Goal: Task Accomplishment & Management: Use online tool/utility

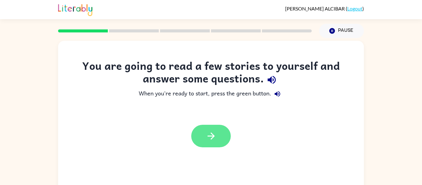
click at [208, 131] on icon "button" at bounding box center [211, 136] width 11 height 11
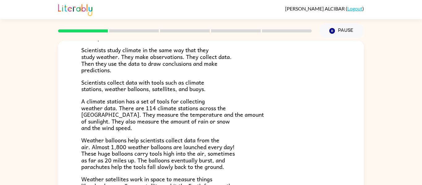
scroll to position [85, 0]
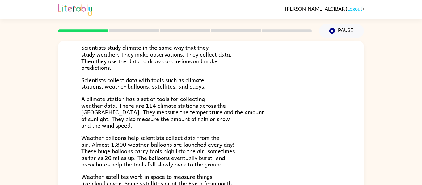
click at [196, 82] on span "Scientists collect data with tools such as climate stations, weather balloons, …" at bounding box center [143, 83] width 124 height 16
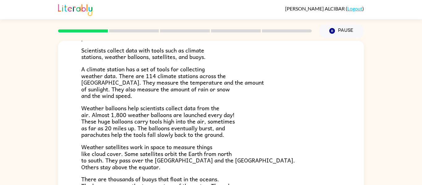
click at [105, 93] on span "A climate station has a set of tools for collecting weather data. There are 114…" at bounding box center [172, 83] width 183 height 36
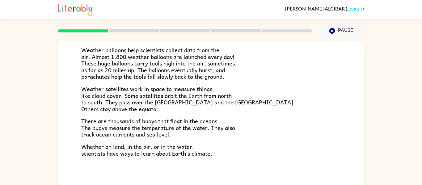
scroll to position [172, 0]
click at [125, 31] on rect at bounding box center [134, 30] width 50 height 3
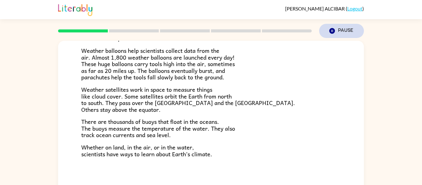
click at [336, 32] on button "Pause Pause" at bounding box center [341, 31] width 45 height 14
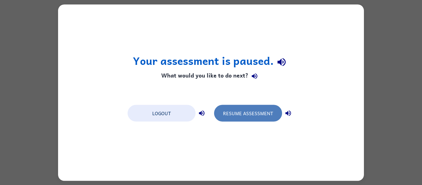
click at [249, 115] on button "Resume Assessment" at bounding box center [248, 113] width 68 height 17
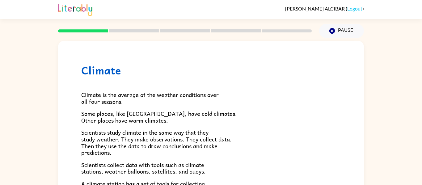
scroll to position [173, 0]
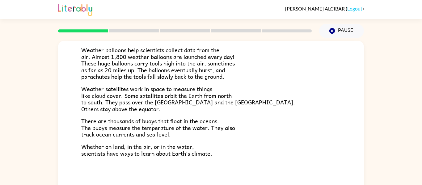
click at [125, 31] on rect at bounding box center [134, 30] width 50 height 3
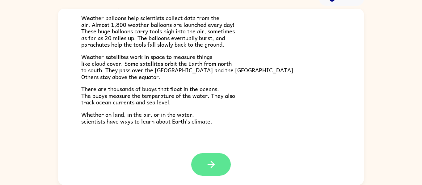
click at [211, 164] on icon "button" at bounding box center [211, 164] width 11 height 11
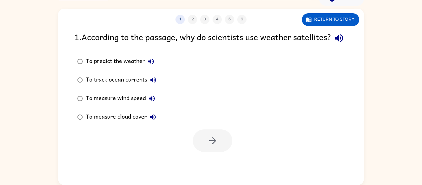
scroll to position [0, 0]
click at [86, 68] on div "To predict the weather" at bounding box center [121, 61] width 71 height 12
click at [217, 146] on icon "button" at bounding box center [212, 140] width 11 height 11
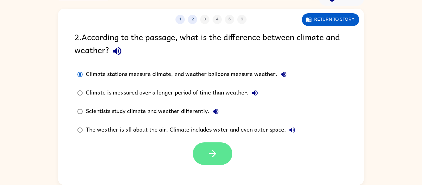
click at [212, 160] on button "button" at bounding box center [213, 153] width 40 height 23
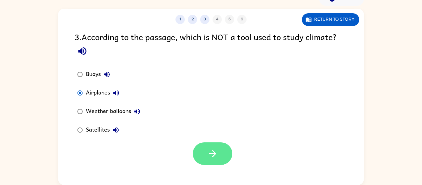
click at [204, 152] on button "button" at bounding box center [213, 153] width 40 height 23
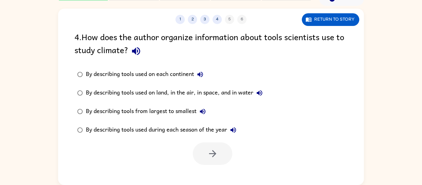
click at [95, 77] on div "By describing tools used on each continent" at bounding box center [146, 74] width 120 height 12
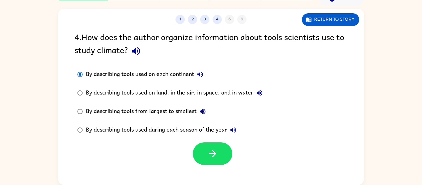
click at [185, 90] on div "By describing tools used on land, in the air, in space, and in water" at bounding box center [176, 93] width 180 height 12
click at [193, 96] on div "By describing tools used on land, in the air, in space, and in water" at bounding box center [176, 93] width 180 height 12
click at [213, 151] on icon "button" at bounding box center [212, 153] width 7 height 7
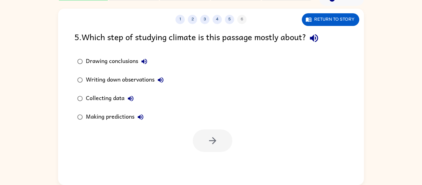
click at [113, 116] on div "Making predictions" at bounding box center [116, 117] width 61 height 12
click at [199, 136] on button "button" at bounding box center [213, 140] width 40 height 23
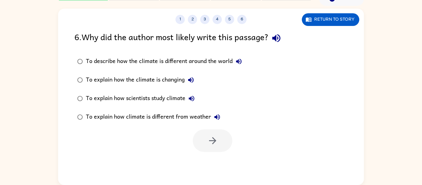
click at [108, 99] on div "To explain how scientists study climate" at bounding box center [142, 98] width 112 height 12
click at [200, 140] on button "button" at bounding box center [213, 140] width 40 height 23
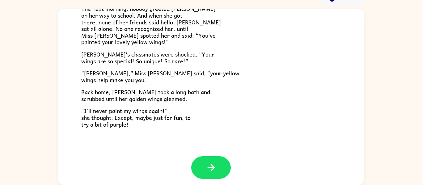
scroll to position [173, 0]
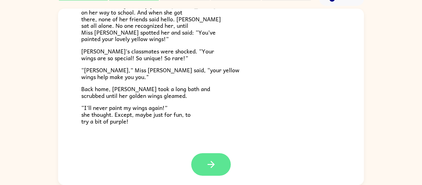
click at [203, 157] on button "button" at bounding box center [211, 164] width 40 height 23
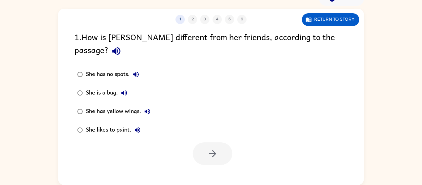
scroll to position [0, 0]
click at [90, 105] on div "She has yellow wings." at bounding box center [120, 111] width 68 height 12
click at [213, 150] on icon "button" at bounding box center [212, 153] width 7 height 7
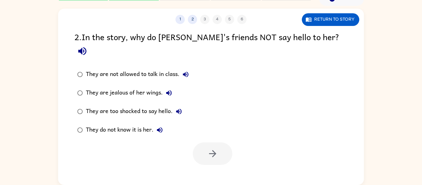
click at [137, 124] on div "They do not know it is her." at bounding box center [126, 130] width 80 height 12
click at [210, 148] on icon "button" at bounding box center [212, 153] width 11 height 11
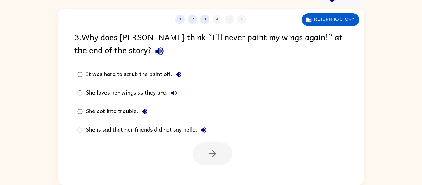
click at [134, 128] on div "She is sad that her friends did not say hello." at bounding box center [148, 130] width 124 height 12
click at [214, 163] on button "button" at bounding box center [213, 153] width 40 height 23
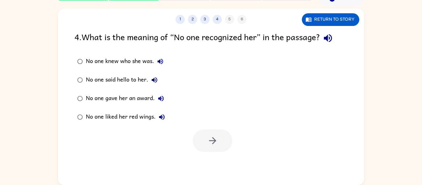
click at [87, 62] on div "No one knew who she was." at bounding box center [126, 61] width 81 height 12
click at [203, 135] on button "button" at bounding box center [213, 140] width 40 height 23
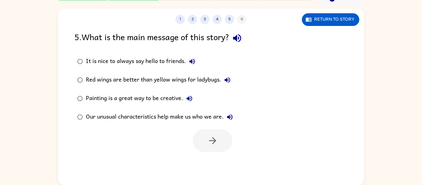
click at [167, 119] on div "Our unusual characteristics help make us who we are." at bounding box center [161, 117] width 150 height 12
click at [219, 146] on button "button" at bounding box center [213, 140] width 40 height 23
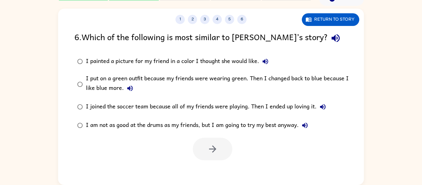
click at [133, 124] on div "I am not as good at the drums as my friends, but I am going to try my best anyw…" at bounding box center [198, 125] width 225 height 12
click at [227, 153] on button "button" at bounding box center [213, 149] width 40 height 23
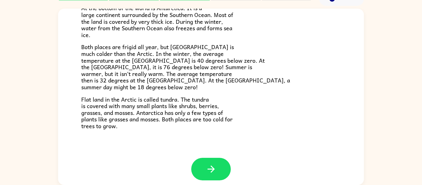
scroll to position [130, 0]
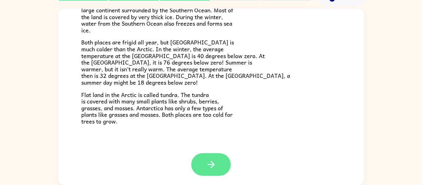
click at [208, 163] on icon "button" at bounding box center [211, 164] width 11 height 11
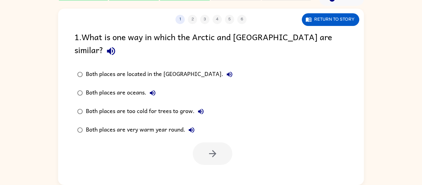
click at [120, 105] on div "Both places are too cold for trees to grow." at bounding box center [146, 111] width 121 height 12
click at [221, 142] on button "button" at bounding box center [213, 153] width 40 height 23
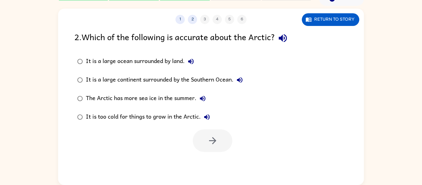
click at [137, 60] on div "It is a large ocean surrounded by land." at bounding box center [141, 61] width 111 height 12
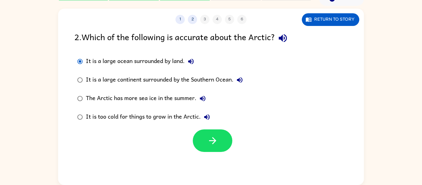
click at [170, 91] on label "The Arctic has more sea ice in the summer." at bounding box center [160, 98] width 178 height 19
click at [153, 63] on div "It is a large ocean surrounded by land." at bounding box center [141, 61] width 111 height 12
click at [150, 58] on div "It is a large ocean surrounded by land." at bounding box center [141, 61] width 111 height 12
click at [214, 142] on icon "button" at bounding box center [212, 140] width 7 height 7
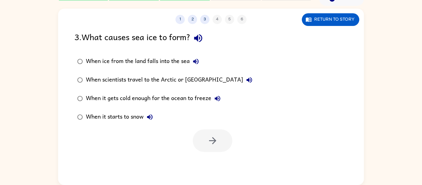
click at [149, 99] on div "When it gets cold enough for the ocean to freeze" at bounding box center [155, 98] width 138 height 12
click at [230, 145] on button "button" at bounding box center [213, 140] width 40 height 23
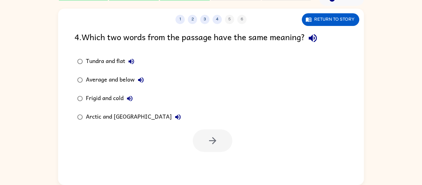
click at [114, 66] on div "Tundra and flat" at bounding box center [112, 61] width 52 height 12
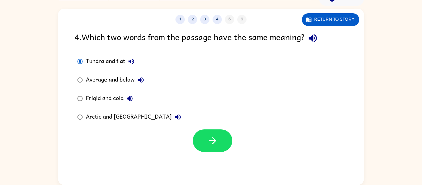
click at [123, 119] on div "Arctic and [GEOGRAPHIC_DATA]" at bounding box center [135, 117] width 98 height 12
click at [213, 133] on button "button" at bounding box center [213, 140] width 40 height 23
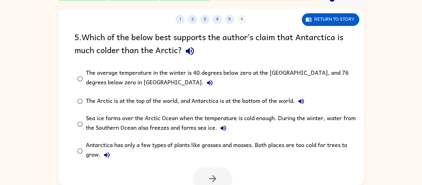
click at [108, 75] on div "The average temperature in the winter is 40 degrees below zero at the [GEOGRAPH…" at bounding box center [221, 78] width 270 height 21
click at [213, 170] on button "button" at bounding box center [213, 178] width 40 height 23
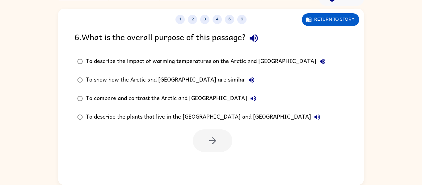
click at [175, 78] on div "To show how the Arctic and [GEOGRAPHIC_DATA] are similar" at bounding box center [172, 80] width 172 height 12
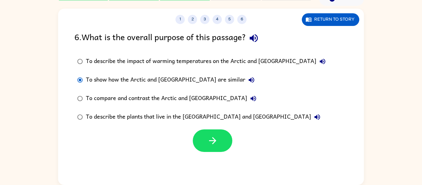
click at [183, 95] on div "To compare and contrast the Arctic and [GEOGRAPHIC_DATA]" at bounding box center [173, 98] width 174 height 12
click at [212, 138] on icon "button" at bounding box center [212, 140] width 11 height 11
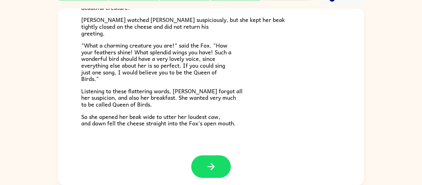
scroll to position [121, 0]
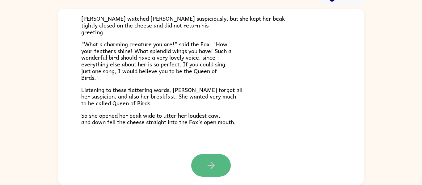
click at [208, 165] on icon "button" at bounding box center [210, 165] width 7 height 7
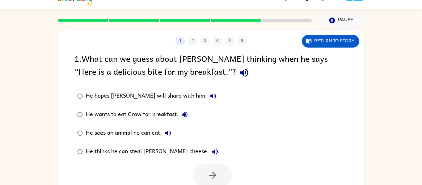
scroll to position [32, 0]
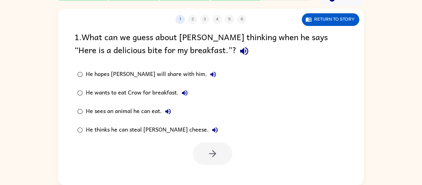
click at [134, 131] on div "He thinks he can steal [PERSON_NAME] cheese." at bounding box center [153, 130] width 135 height 12
click at [219, 161] on button "button" at bounding box center [213, 153] width 40 height 23
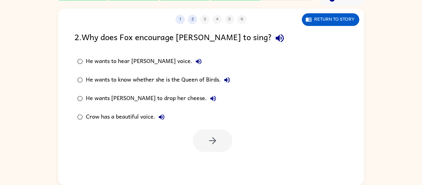
click at [132, 83] on div "He wants to know whether she is the Queen of Birds." at bounding box center [159, 80] width 147 height 12
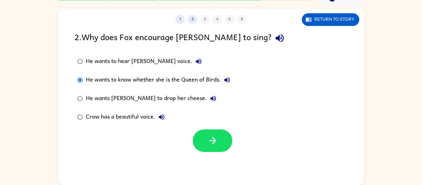
click at [134, 99] on div "He wants [PERSON_NAME] to drop her cheese." at bounding box center [152, 98] width 133 height 12
click at [203, 135] on button "button" at bounding box center [213, 140] width 40 height 23
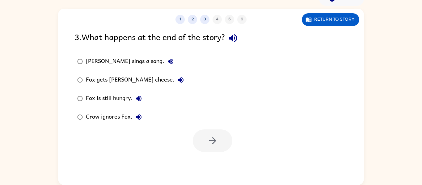
click at [136, 81] on div "Fox gets [PERSON_NAME] cheese." at bounding box center [136, 80] width 101 height 12
click at [204, 146] on button "button" at bounding box center [213, 140] width 40 height 23
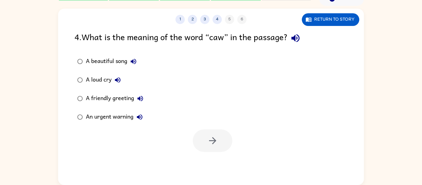
click at [105, 80] on div "A loud cry" at bounding box center [105, 80] width 38 height 12
click at [206, 136] on button "button" at bounding box center [213, 140] width 40 height 23
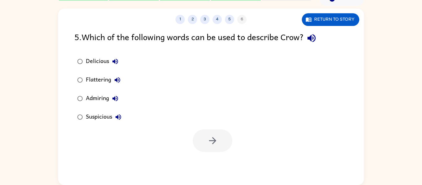
click at [90, 120] on div "Suspicious" at bounding box center [105, 117] width 39 height 12
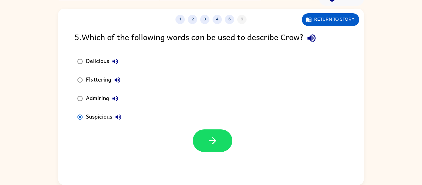
click at [103, 96] on div "Admiring" at bounding box center [104, 98] width 36 height 12
click at [218, 144] on button "button" at bounding box center [213, 140] width 40 height 23
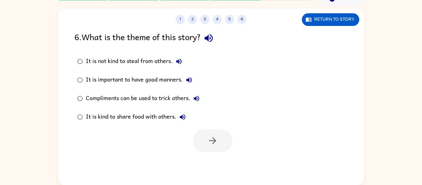
click at [107, 100] on div "Compliments can be used to trick others." at bounding box center [144, 98] width 117 height 12
click at [216, 129] on button "button" at bounding box center [213, 140] width 40 height 23
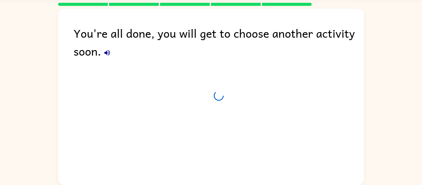
scroll to position [21, 0]
